Goal: Task Accomplishment & Management: Manage account settings

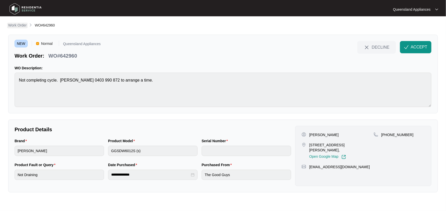
click at [17, 25] on p "Work Order" at bounding box center [17, 25] width 18 height 5
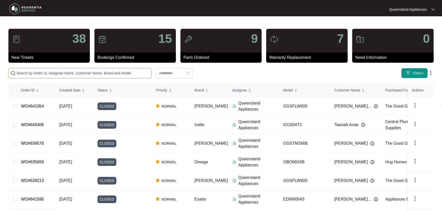
click at [77, 71] on input "text" at bounding box center [83, 73] width 133 height 6
paste input "642960"
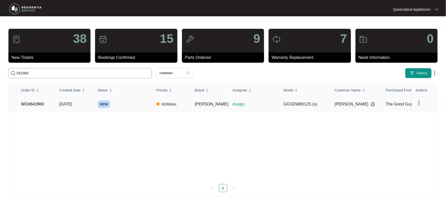
type input "642960"
click at [127, 107] on div "NEW" at bounding box center [125, 105] width 55 height 8
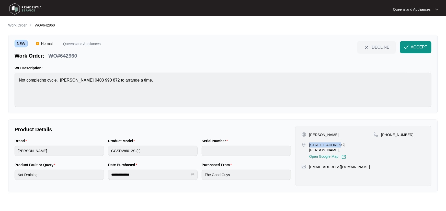
drag, startPoint x: 309, startPoint y: 144, endPoint x: 333, endPoint y: 145, distance: 24.0
click at [333, 145] on p "[STREET_ADDRESS][PERSON_NAME]," at bounding box center [341, 148] width 64 height 10
copy p "607/71 [PERSON_NAME]"
click at [103, 154] on div "Brand [PERSON_NAME] Product Model GGSDW6012S (s) Serial Number" at bounding box center [153, 150] width 280 height 24
drag, startPoint x: 422, startPoint y: 67, endPoint x: 410, endPoint y: 62, distance: 13.3
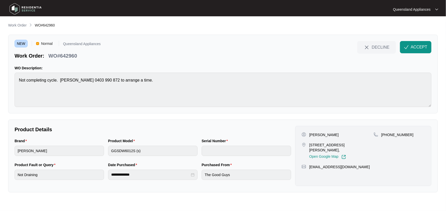
click at [422, 66] on p "WO Description:" at bounding box center [223, 68] width 416 height 5
click at [72, 54] on p "WO#642960" at bounding box center [62, 55] width 29 height 7
copy p "642960"
click at [415, 46] on span "ACCEPT" at bounding box center [418, 47] width 17 height 6
